Goal: Information Seeking & Learning: Learn about a topic

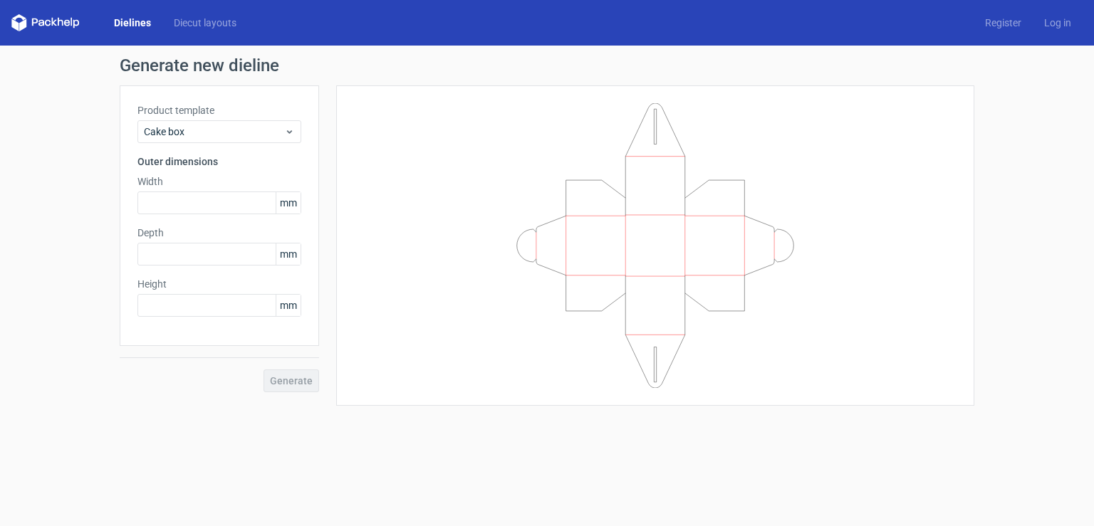
click at [285, 388] on div "Generate" at bounding box center [219, 369] width 199 height 46
click at [195, 204] on input "text" at bounding box center [219, 203] width 164 height 23
click at [205, 261] on input "text" at bounding box center [219, 254] width 164 height 23
click at [204, 293] on div "Height mm" at bounding box center [219, 297] width 164 height 40
click at [206, 319] on div "Product template Cake box Outer dimensions Width mm Depth mm Height mm" at bounding box center [219, 215] width 199 height 261
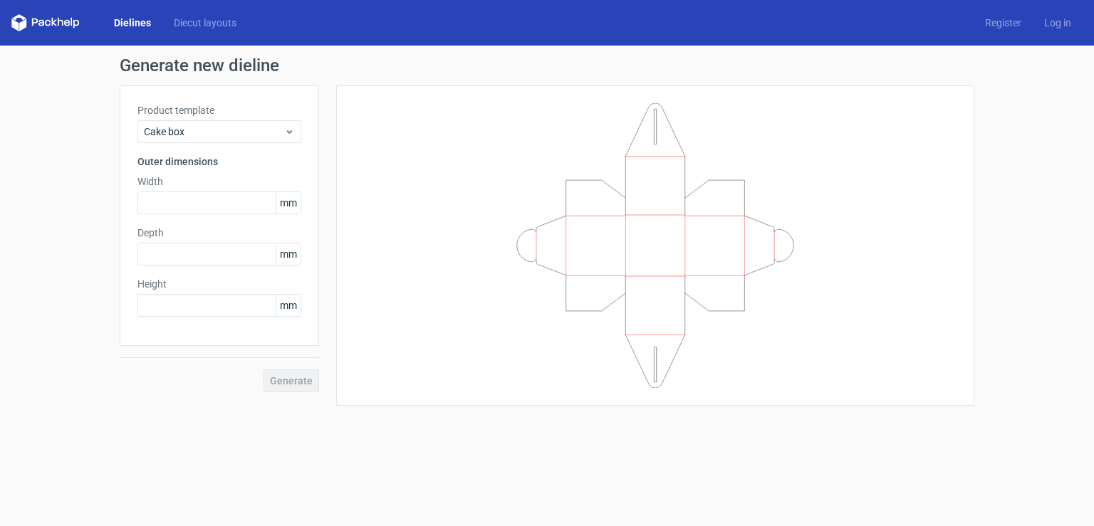
click at [275, 120] on div "Product template Cake box" at bounding box center [219, 123] width 164 height 40
click at [276, 127] on span "Cake box" at bounding box center [214, 132] width 140 height 14
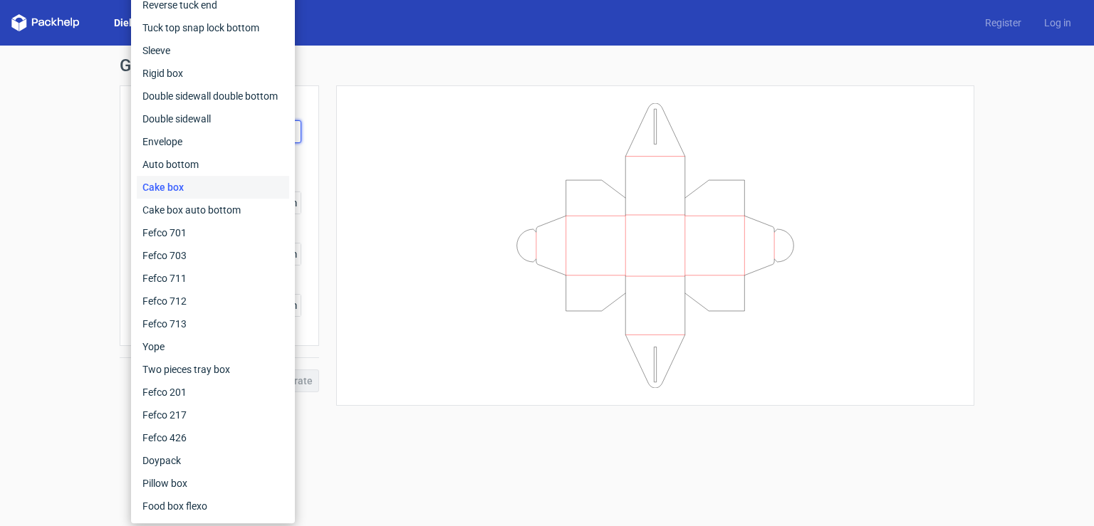
click at [665, 284] on icon at bounding box center [654, 245] width 427 height 285
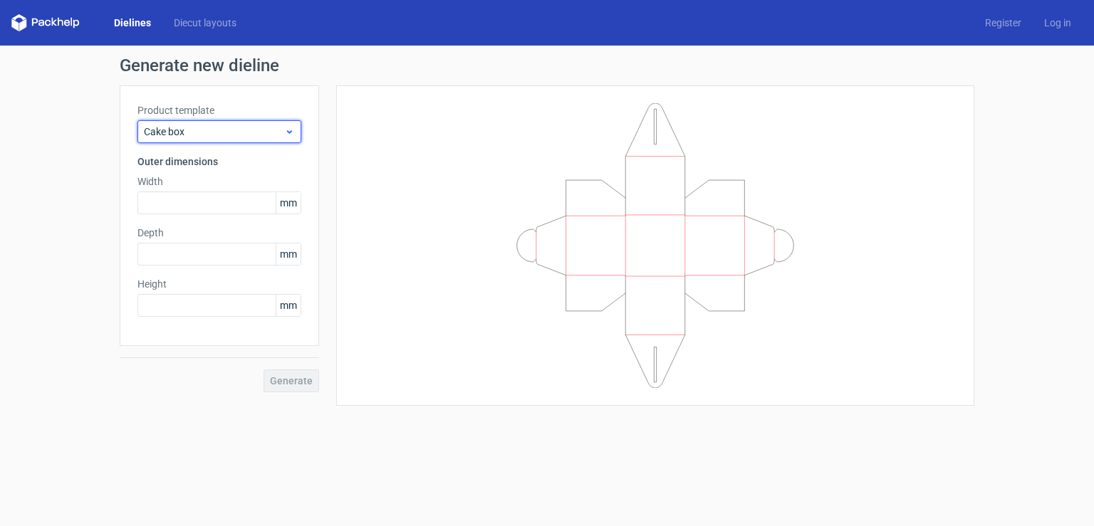
click at [269, 130] on span "Cake box" at bounding box center [214, 132] width 140 height 14
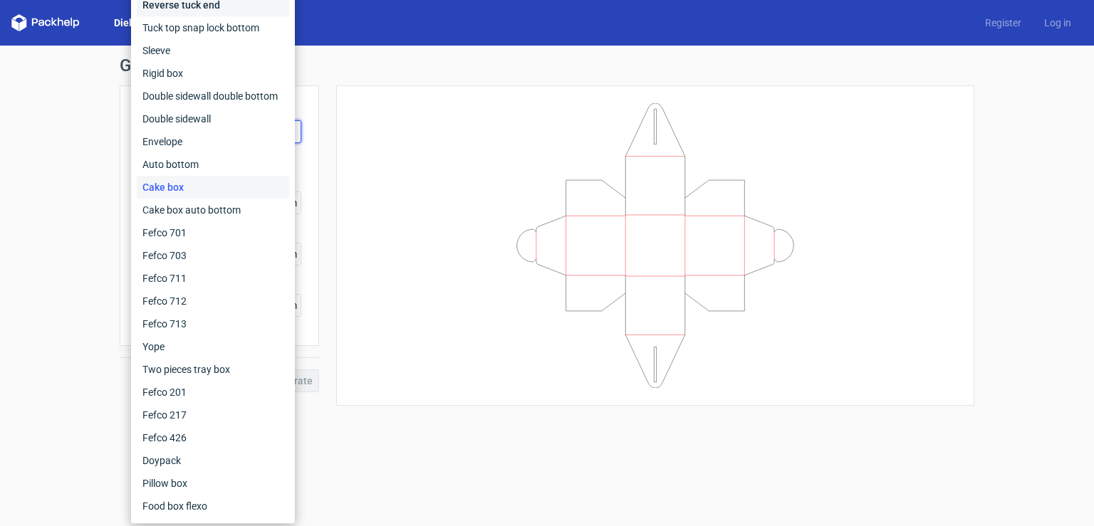
click at [204, 10] on div "Reverse tuck end" at bounding box center [213, 5] width 152 height 23
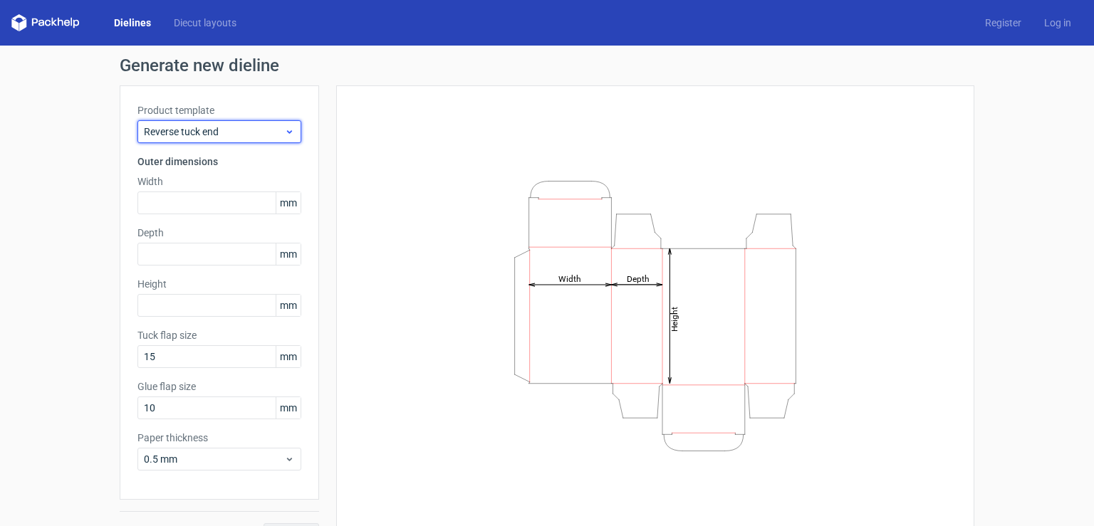
click at [246, 138] on span "Reverse tuck end" at bounding box center [214, 132] width 140 height 14
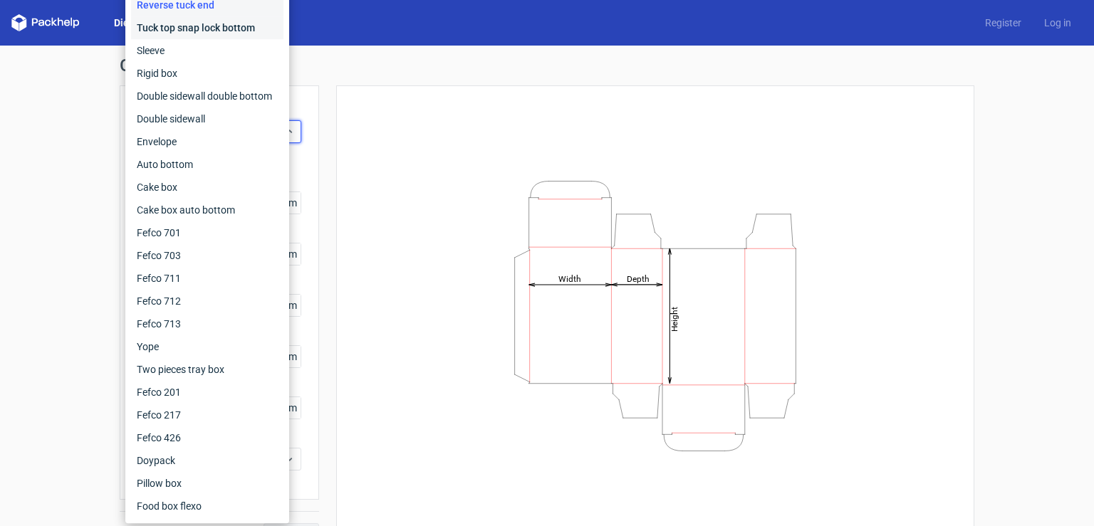
click at [184, 33] on div "Tuck top snap lock bottom" at bounding box center [207, 27] width 152 height 23
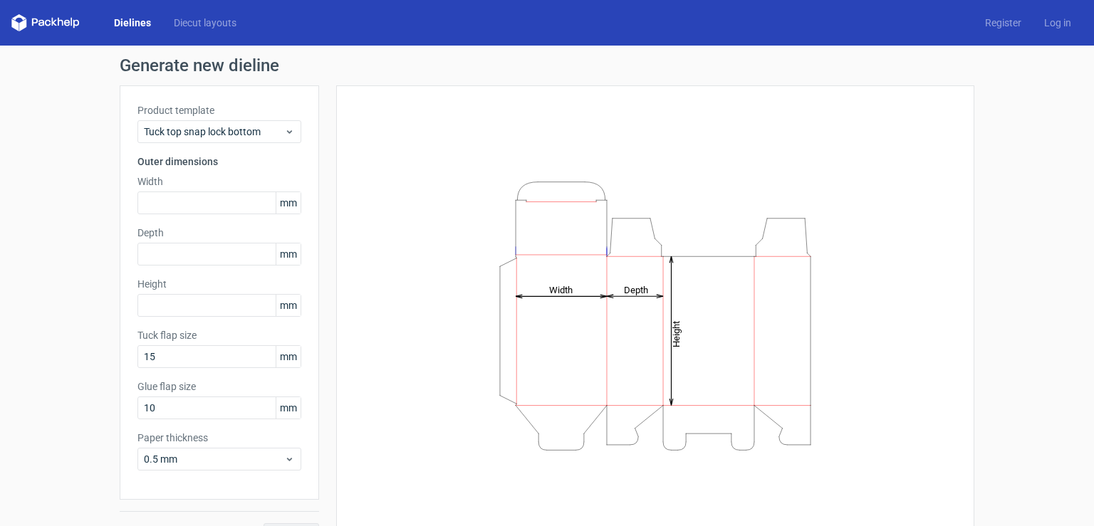
click at [231, 120] on div "Product template Tuck top snap lock bottom" at bounding box center [219, 123] width 164 height 40
click at [232, 132] on span "Tuck top snap lock bottom" at bounding box center [214, 132] width 140 height 14
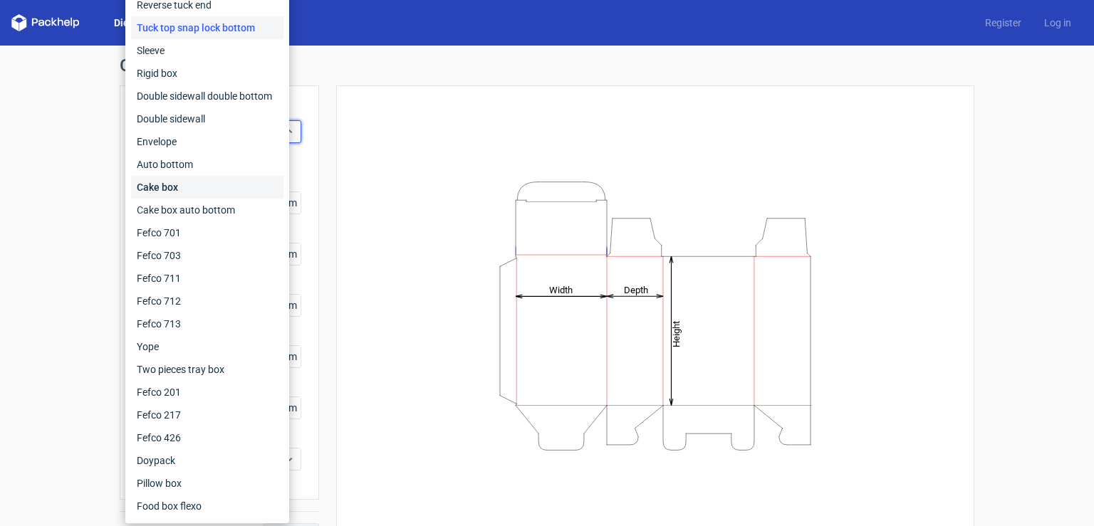
click at [218, 181] on div "Cake box" at bounding box center [207, 187] width 152 height 23
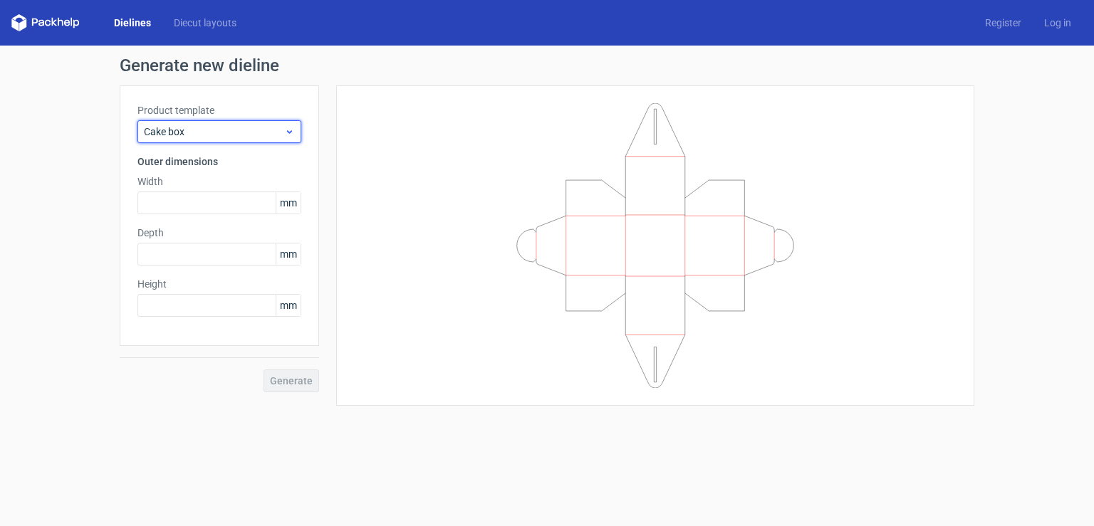
click at [234, 133] on span "Cake box" at bounding box center [214, 132] width 140 height 14
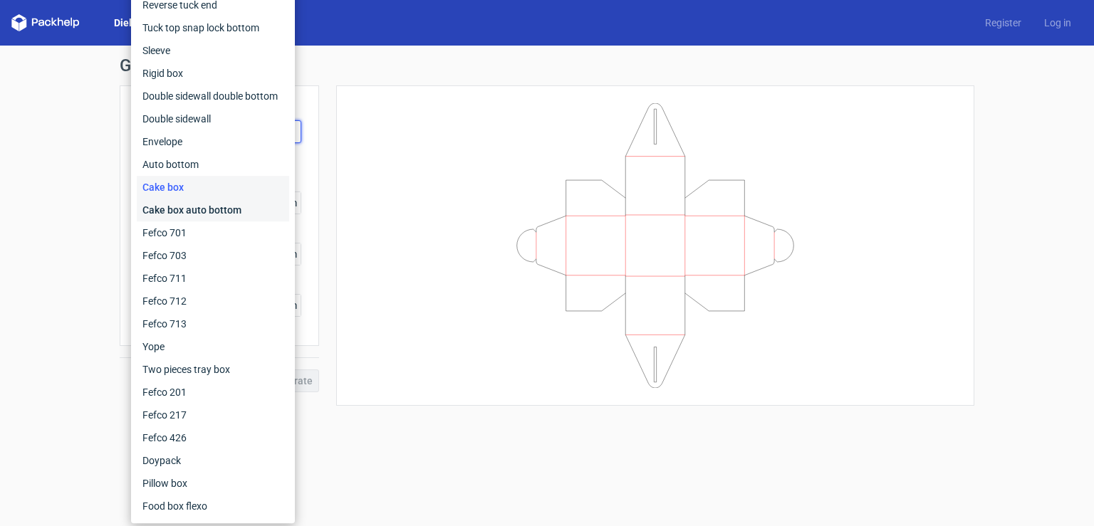
click at [226, 211] on div "Cake box auto bottom" at bounding box center [213, 210] width 152 height 23
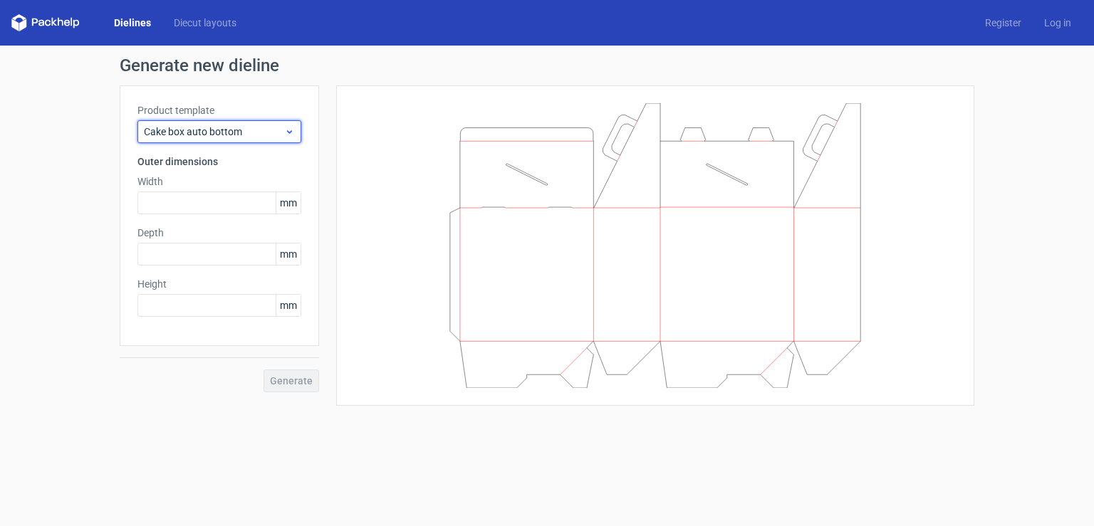
click at [243, 132] on span "Cake box auto bottom" at bounding box center [214, 132] width 140 height 14
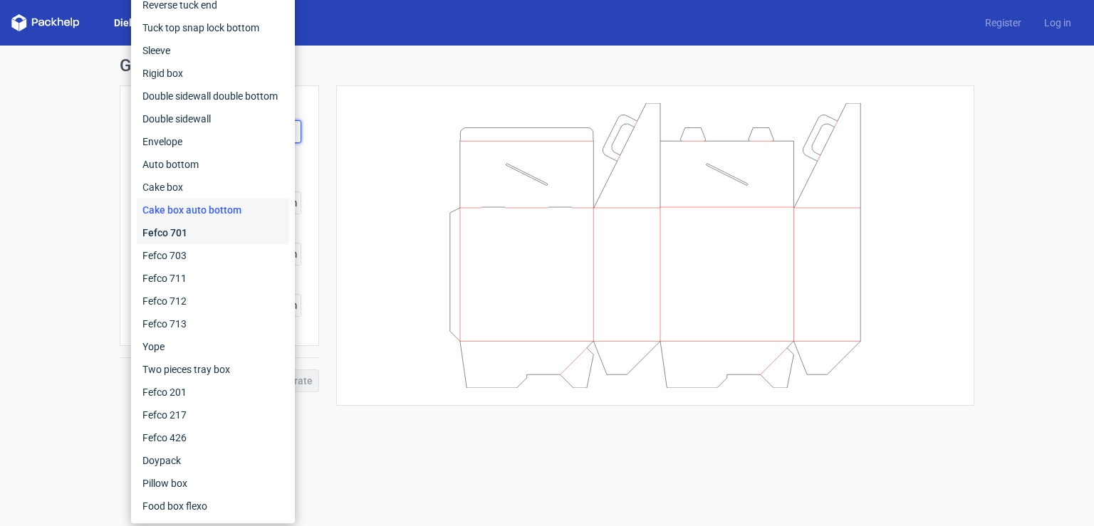
click at [219, 234] on div "Fefco 701" at bounding box center [213, 232] width 152 height 23
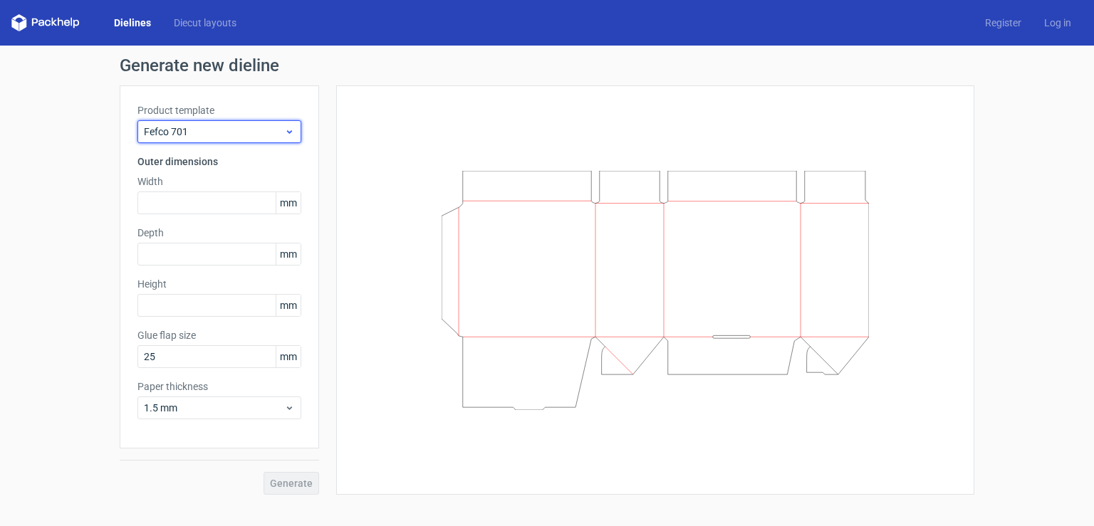
click at [233, 140] on div "Fefco 701" at bounding box center [219, 131] width 164 height 23
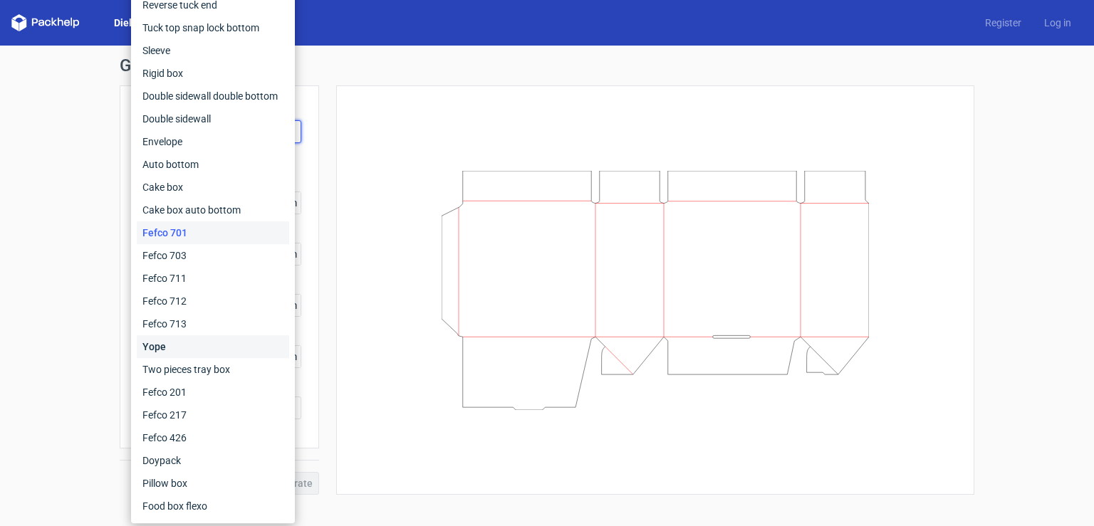
click at [177, 337] on div "Yope" at bounding box center [213, 346] width 152 height 23
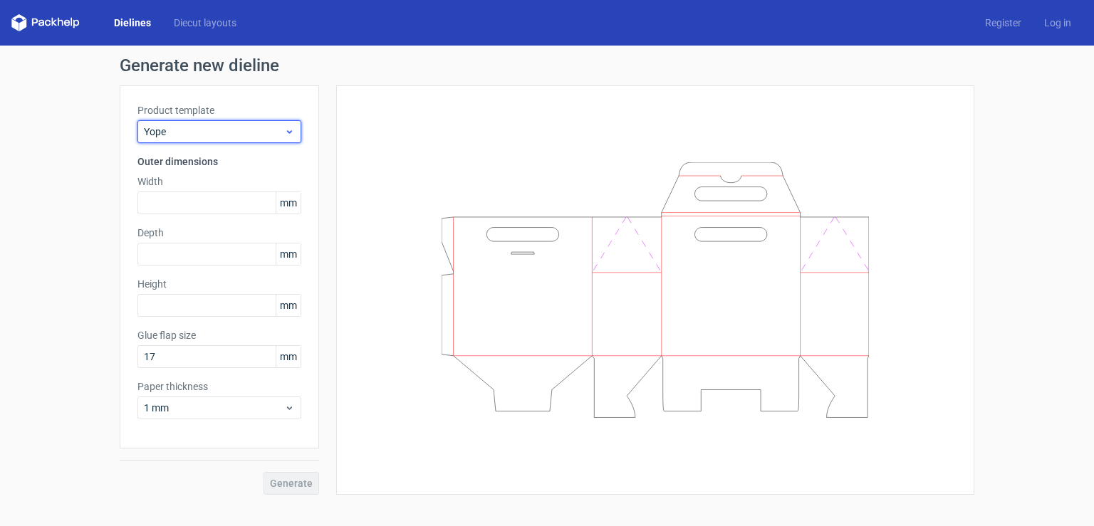
click at [243, 137] on span "Yope" at bounding box center [214, 132] width 140 height 14
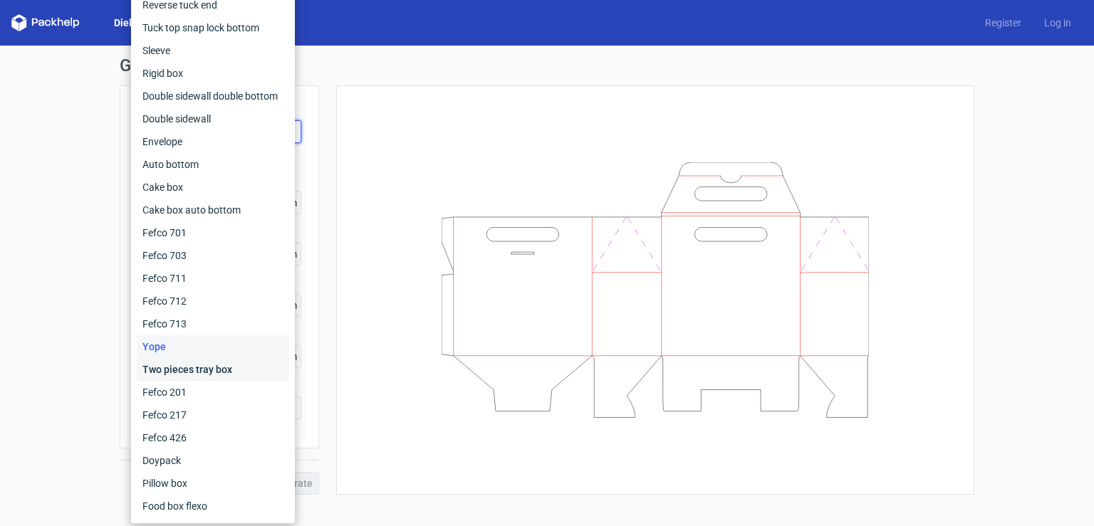
click at [187, 374] on div "Two pieces tray box" at bounding box center [213, 369] width 152 height 23
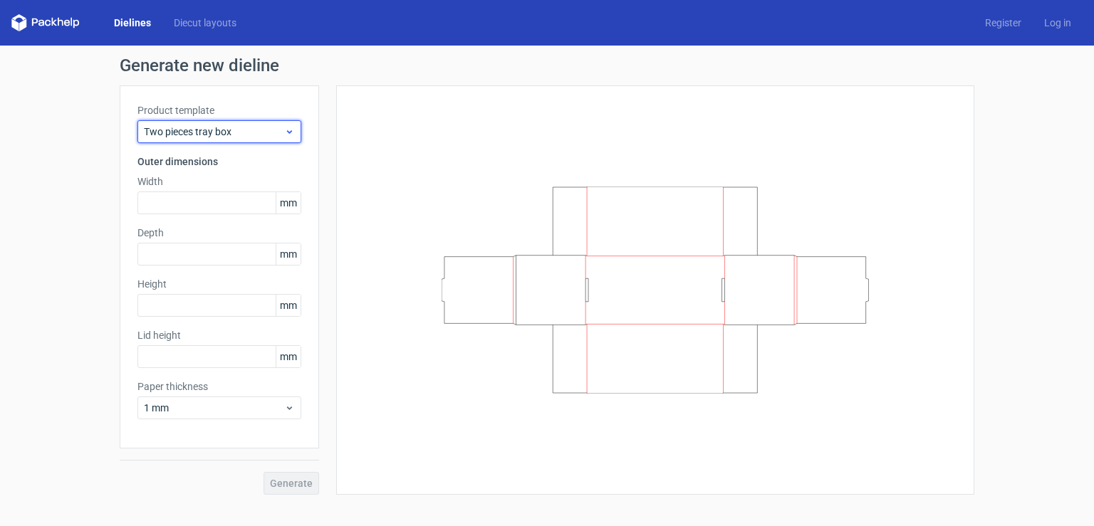
click at [262, 137] on span "Two pieces tray box" at bounding box center [214, 132] width 140 height 14
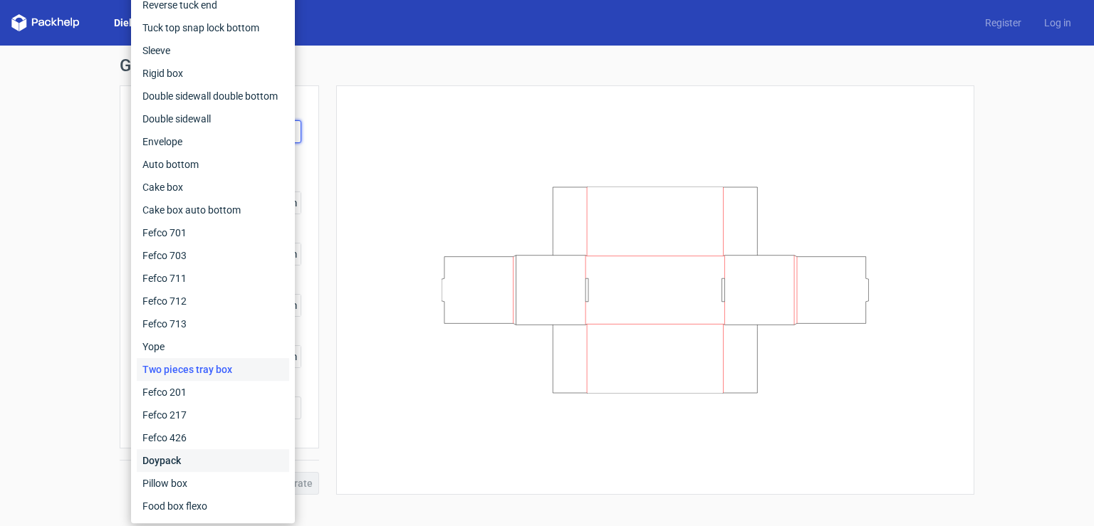
click at [161, 452] on div "Doypack" at bounding box center [213, 460] width 152 height 23
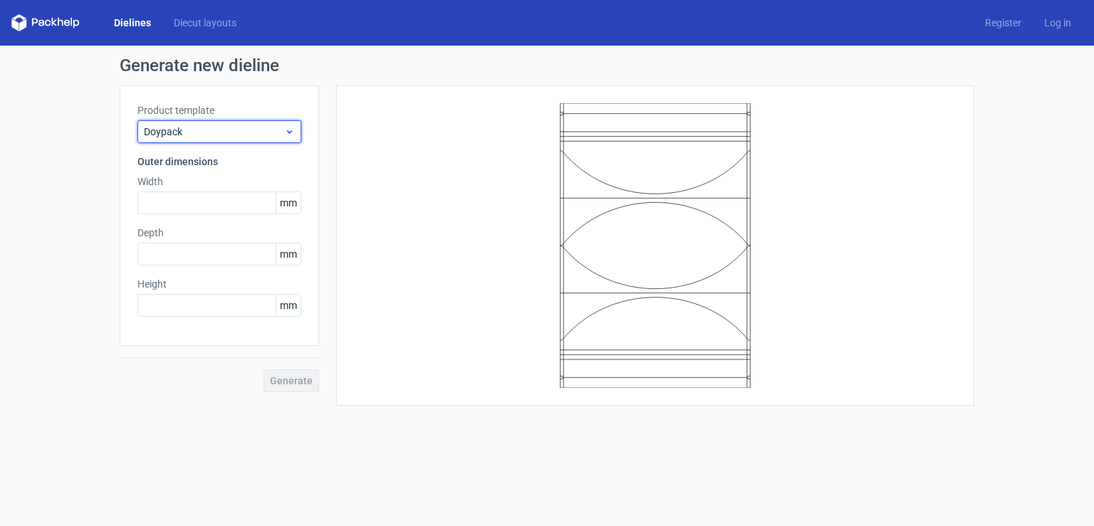
click at [209, 124] on div "Doypack" at bounding box center [219, 131] width 164 height 23
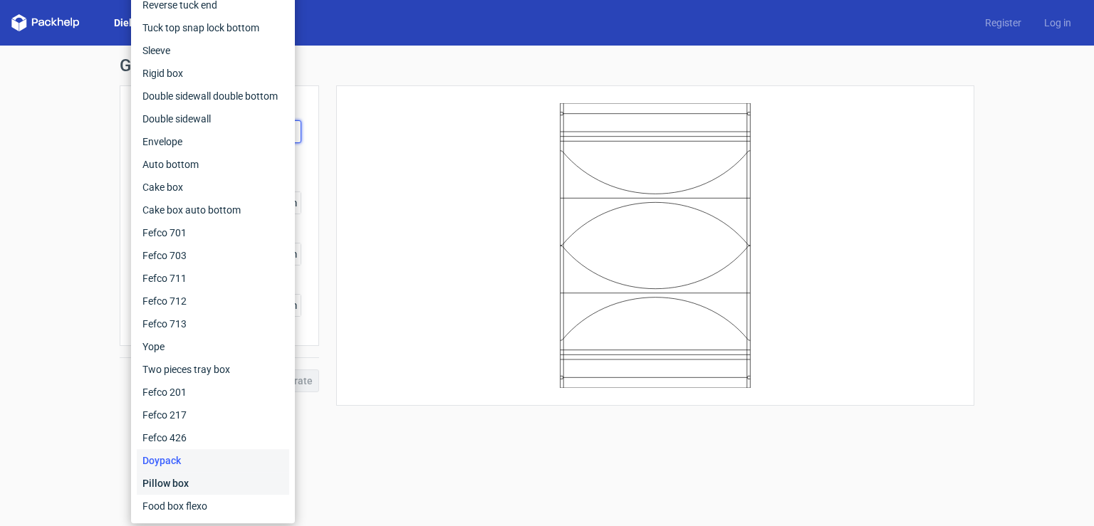
click at [183, 486] on div "Pillow box" at bounding box center [213, 483] width 152 height 23
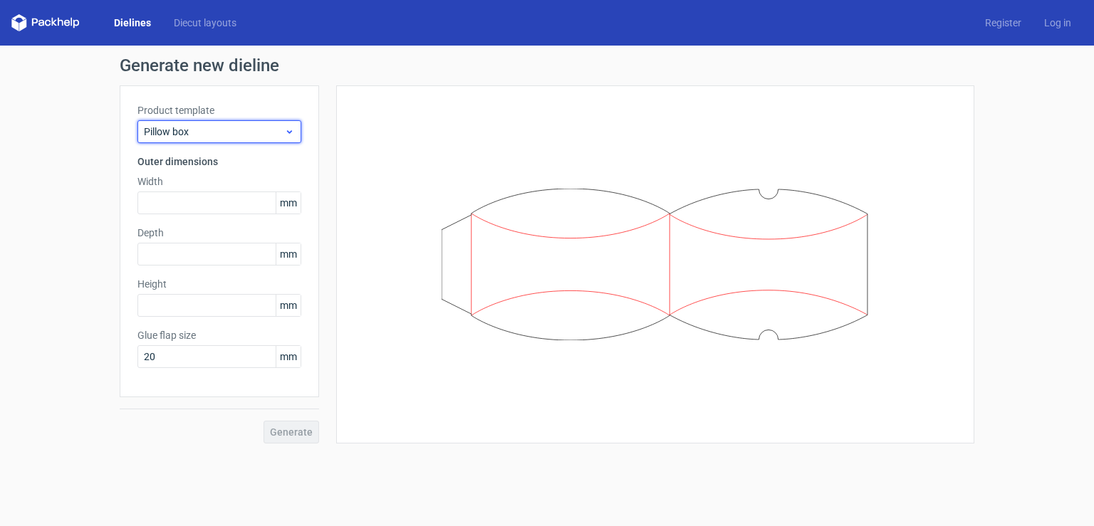
click at [261, 125] on span "Pillow box" at bounding box center [214, 132] width 140 height 14
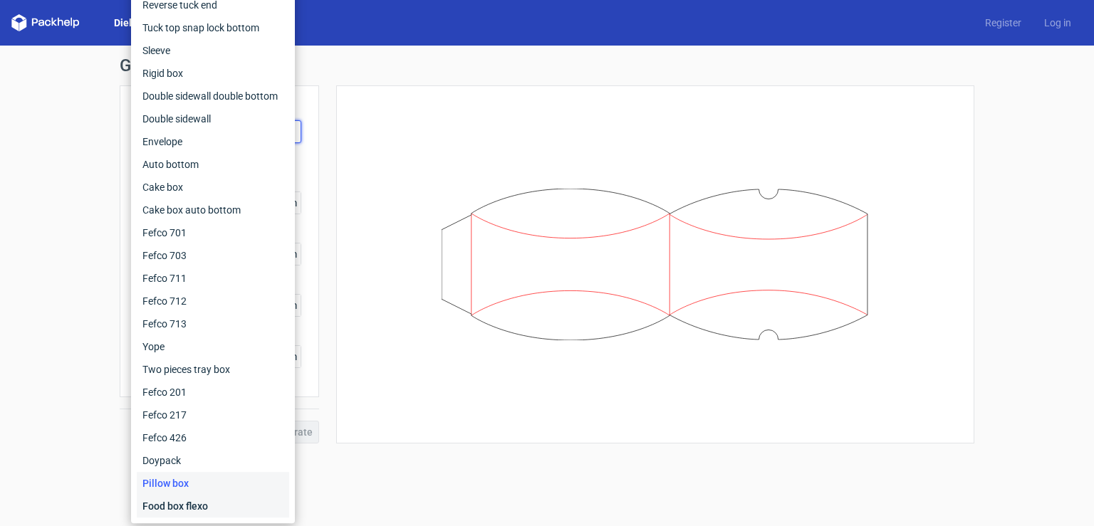
click at [187, 508] on div "Food box flexo" at bounding box center [213, 506] width 152 height 23
